Goal: Information Seeking & Learning: Learn about a topic

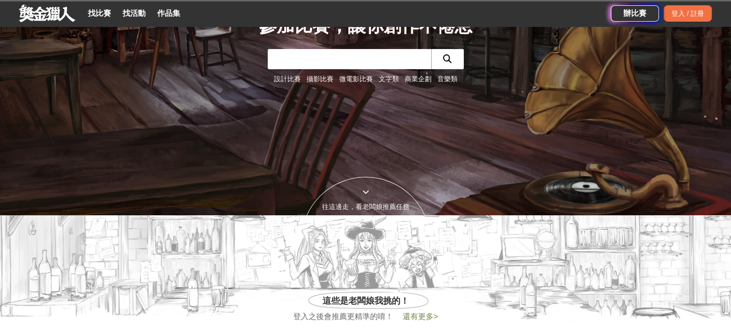
scroll to position [144, 0]
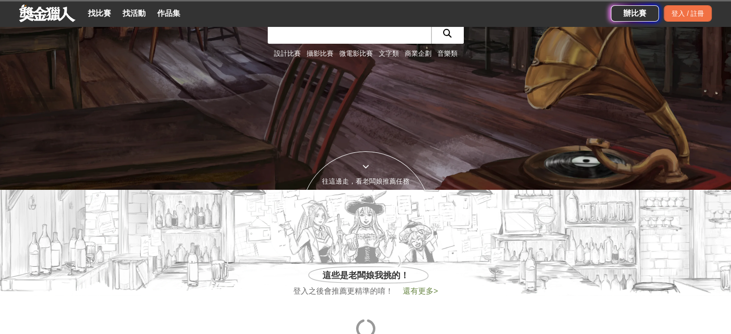
click at [389, 55] on link "文字類" at bounding box center [389, 54] width 20 height 8
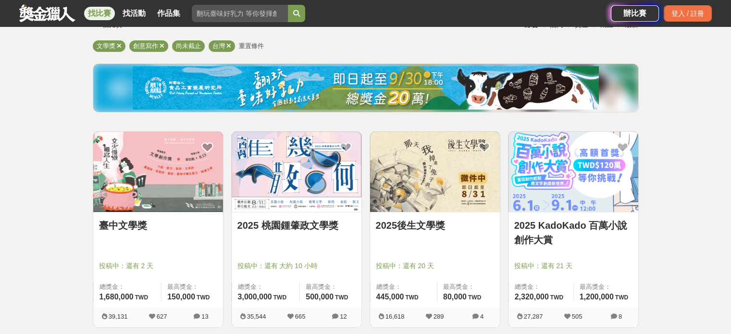
scroll to position [96, 0]
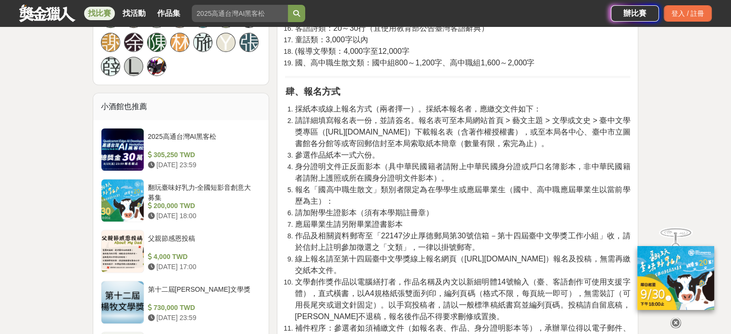
scroll to position [529, 0]
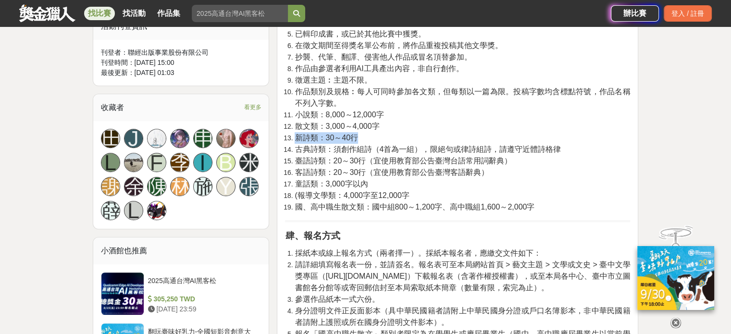
click at [388, 128] on ol "參選者資格︰徵稿對象不拘（無國籍、居住地等限制，海外民眾亦可參加，惟各類別皆須以繁體中文創作），本局及承辦單位所屬員工不得參加。 參選作品有下列情形者，主辦單…" at bounding box center [457, 86] width 345 height 254
drag, startPoint x: 391, startPoint y: 113, endPoint x: 296, endPoint y: 116, distance: 95.3
click at [296, 116] on li "小說類：8,000～12,000字" at bounding box center [463, 115] width 336 height 12
drag, startPoint x: 390, startPoint y: 130, endPoint x: 298, endPoint y: 129, distance: 92.3
click at [298, 129] on li "散文類：3,000～4,000字" at bounding box center [463, 127] width 336 height 12
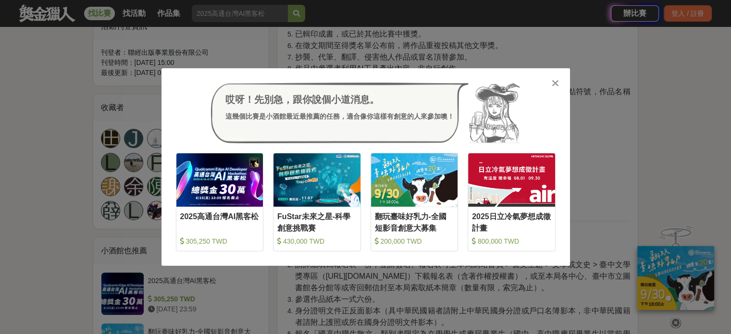
click at [577, 296] on div "哎呀！先別急，跟你說個小道消息。 這幾個比賽是小酒館最近最推薦的任務，適合像你這樣有創意的人來參加噢！ 收藏 2025高通台灣AI黑客松 305,250 TW…" at bounding box center [365, 167] width 731 height 334
